Goal: Task Accomplishment & Management: Complete application form

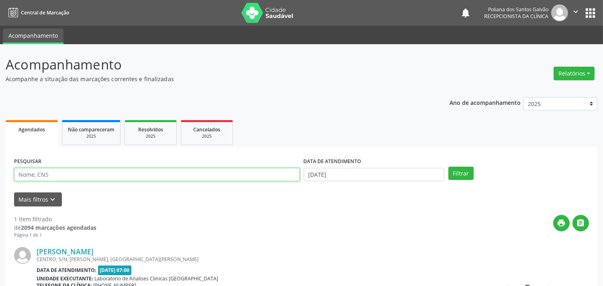
click at [215, 178] on input "text" at bounding box center [157, 175] width 286 height 14
type input "[PERSON_NAME]"
click at [449, 167] on button "Filtrar" at bounding box center [461, 174] width 25 height 14
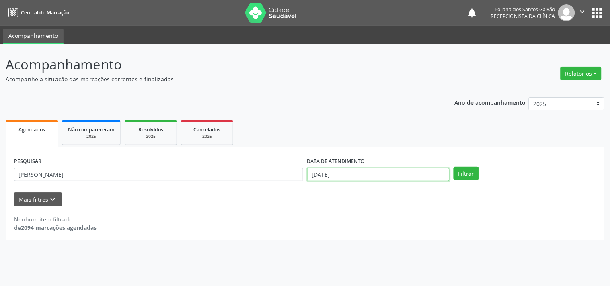
click at [350, 179] on input "[DATE]" at bounding box center [378, 175] width 142 height 14
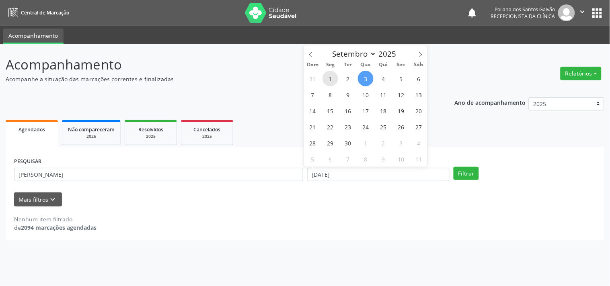
click at [330, 77] on span "1" at bounding box center [330, 79] width 16 height 16
type input "[DATE]"
drag, startPoint x: 381, startPoint y: 80, endPoint x: 387, endPoint y: 82, distance: 5.8
click at [382, 80] on span "4" at bounding box center [384, 79] width 16 height 16
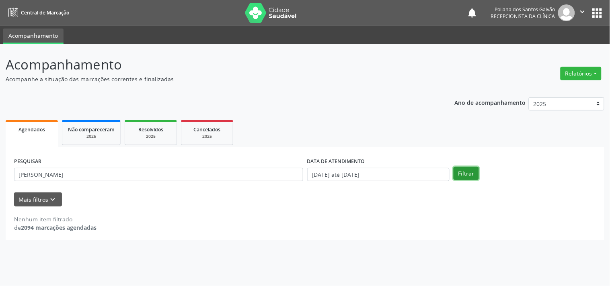
click at [464, 172] on button "Filtrar" at bounding box center [466, 174] width 25 height 14
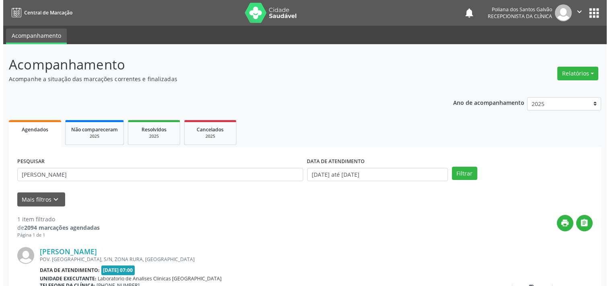
scroll to position [74, 0]
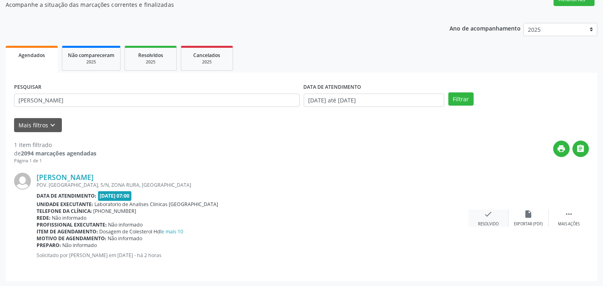
click at [477, 218] on div "check Resolvido" at bounding box center [489, 218] width 40 height 17
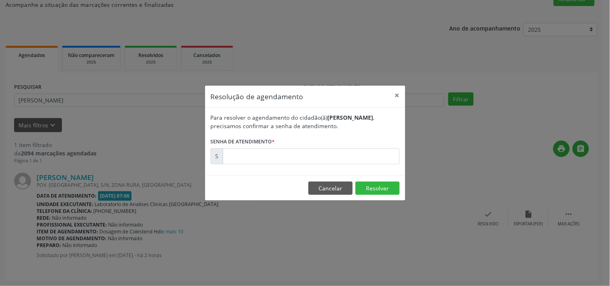
drag, startPoint x: 380, startPoint y: 146, endPoint x: 384, endPoint y: 154, distance: 9.0
click at [381, 148] on form "Para resolver o agendamento do cidadão(ã) [PERSON_NAME] , precisamos confirmar …" at bounding box center [305, 138] width 189 height 51
click at [384, 155] on input "text" at bounding box center [311, 156] width 177 height 16
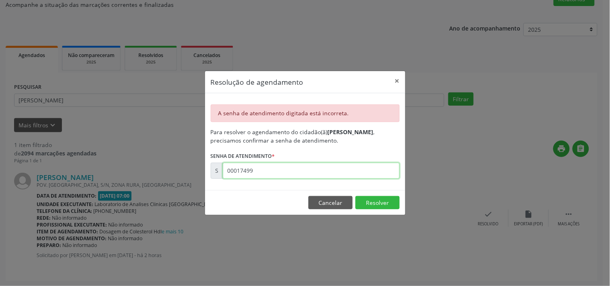
click at [310, 175] on input "00017499" at bounding box center [311, 171] width 177 height 16
click at [308, 175] on input "00174999" at bounding box center [311, 171] width 177 height 16
click at [301, 166] on input "00174991" at bounding box center [311, 171] width 177 height 16
click at [334, 176] on input "00174992" at bounding box center [311, 171] width 177 height 16
click at [268, 165] on input "00174993" at bounding box center [311, 171] width 177 height 16
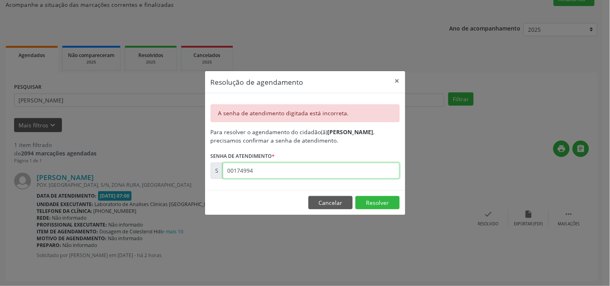
click at [269, 172] on input "00174994" at bounding box center [311, 171] width 177 height 16
click at [269, 173] on input "00174995" at bounding box center [311, 171] width 177 height 16
click at [269, 173] on input "00174996" at bounding box center [311, 171] width 177 height 16
click at [269, 173] on input "00174997" at bounding box center [311, 171] width 177 height 16
click at [269, 173] on input "00174998" at bounding box center [311, 171] width 177 height 16
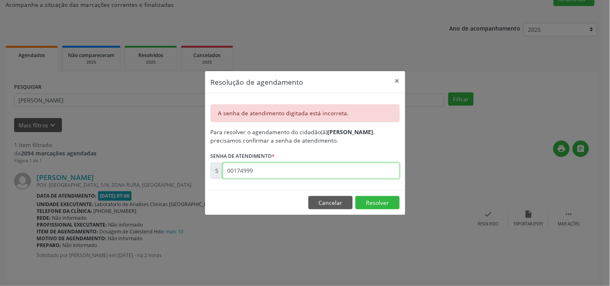
click at [269, 173] on input "00174999" at bounding box center [311, 171] width 177 height 16
type input "00174990"
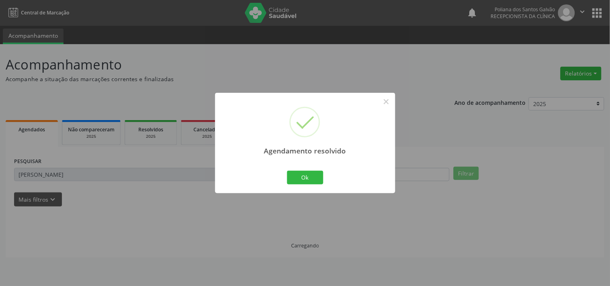
scroll to position [0, 0]
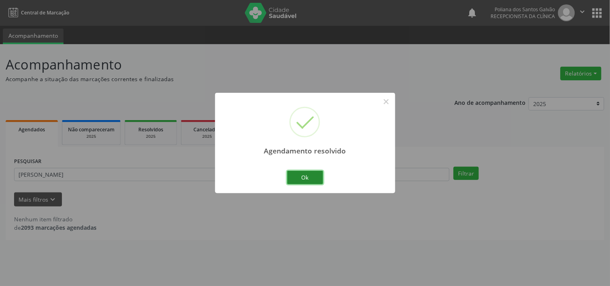
click at [300, 176] on button "Ok" at bounding box center [305, 178] width 36 height 14
